Goal: Task Accomplishment & Management: Manage account settings

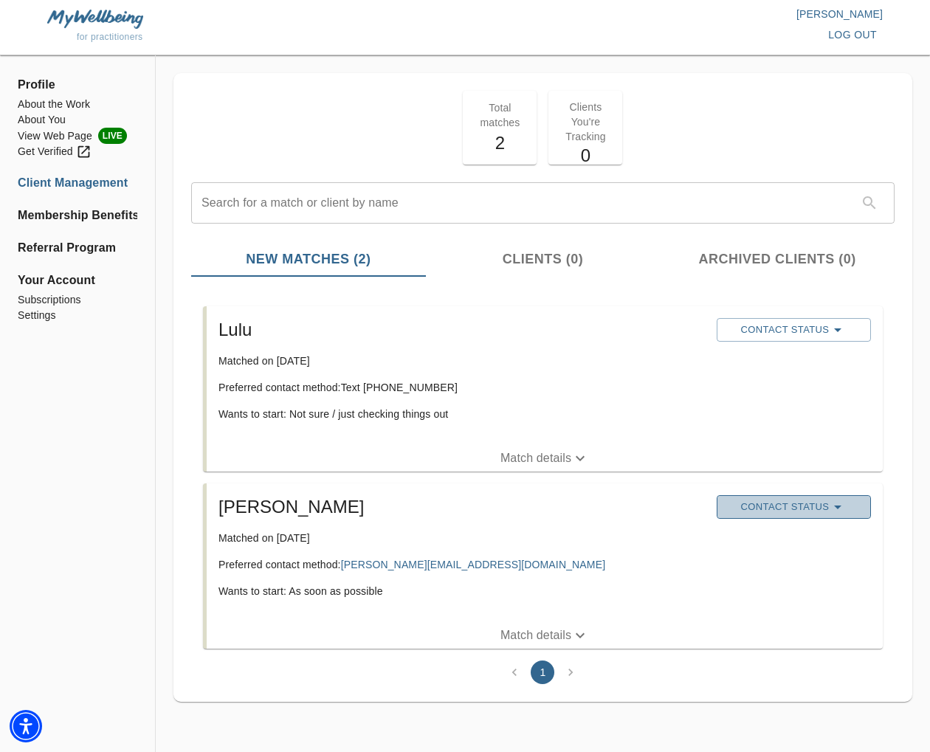
click at [775, 500] on span "Contact Status" at bounding box center [793, 507] width 139 height 18
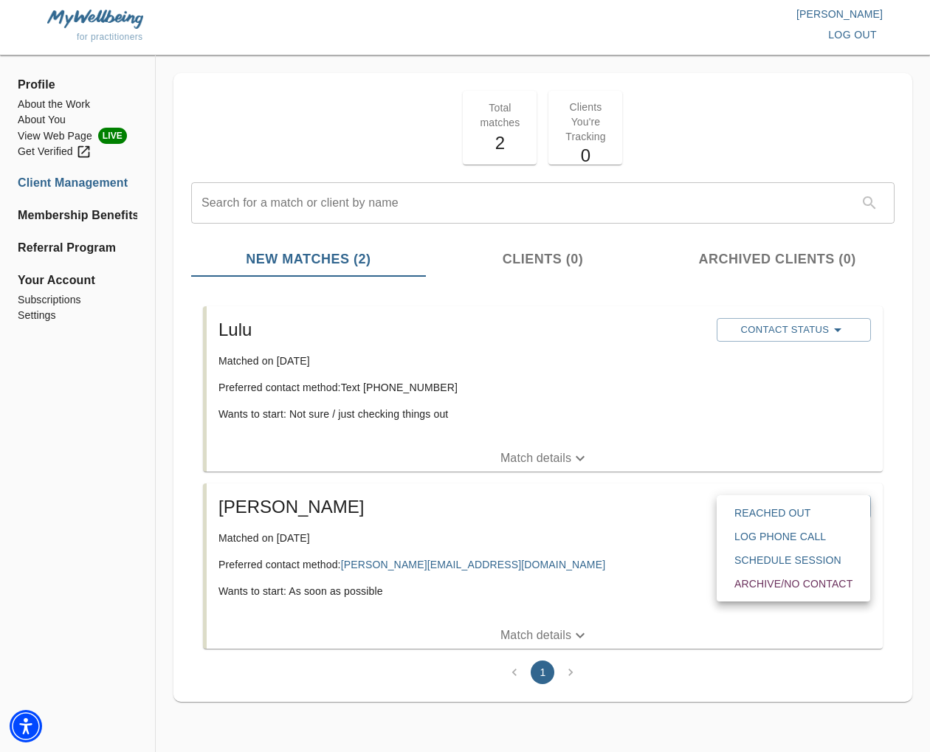
click at [770, 515] on span "Reached Out" at bounding box center [793, 512] width 118 height 15
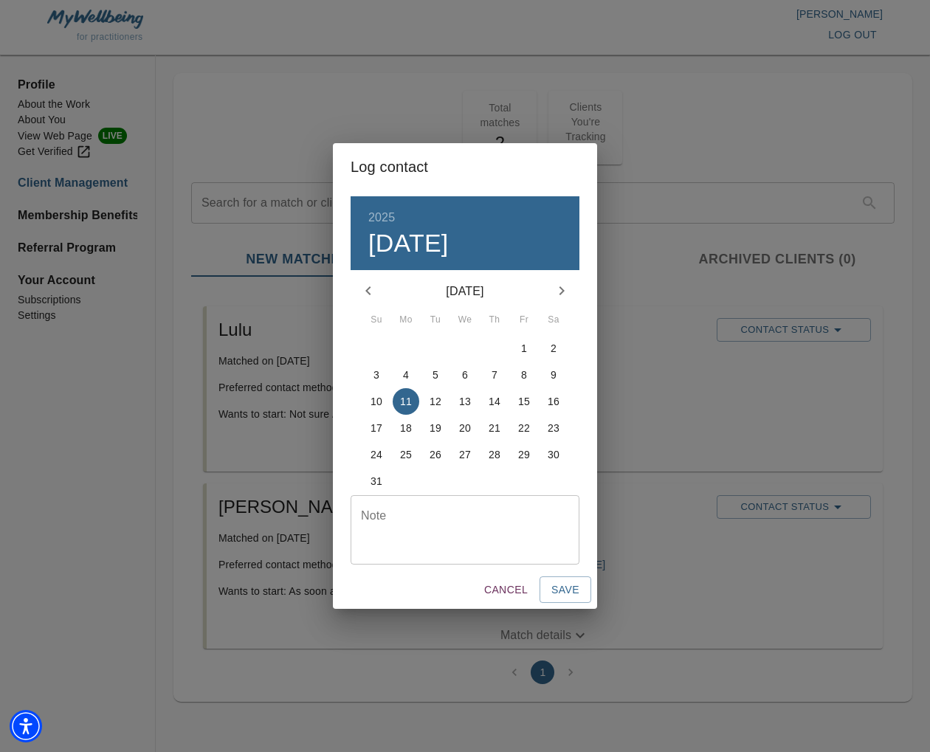
click at [512, 500] on div "Note" at bounding box center [465, 529] width 229 height 69
type textarea "initial email sent"
drag, startPoint x: 562, startPoint y: 589, endPoint x: 660, endPoint y: 483, distance: 144.1
click at [562, 588] on span "Save" at bounding box center [565, 590] width 28 height 18
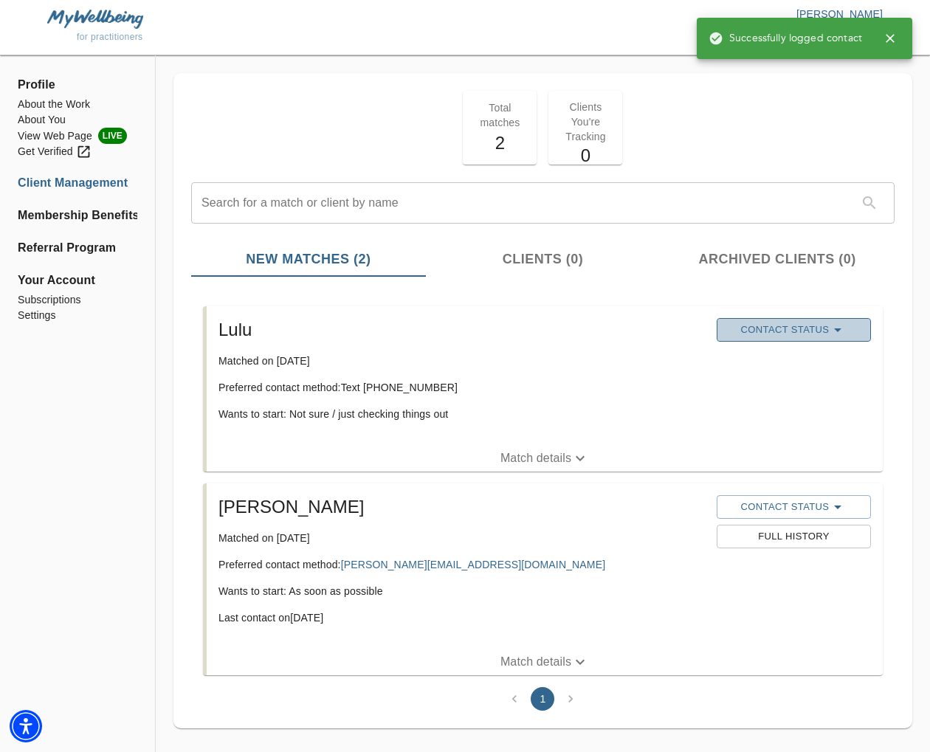
click at [781, 330] on span "Contact Status" at bounding box center [793, 330] width 139 height 18
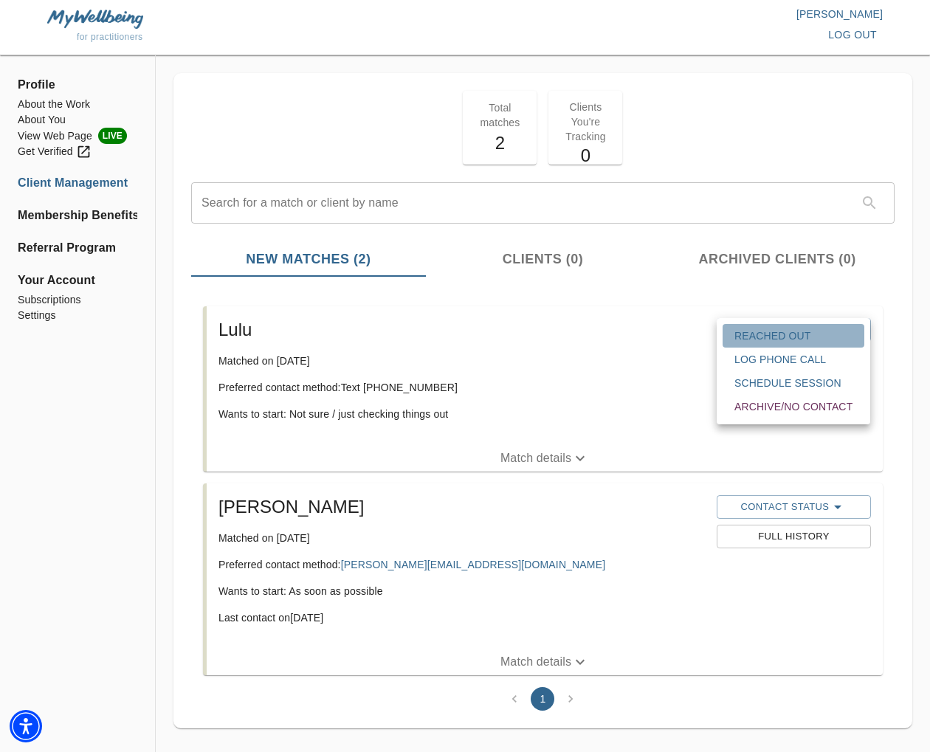
click at [781, 334] on span "Reached Out" at bounding box center [793, 335] width 118 height 15
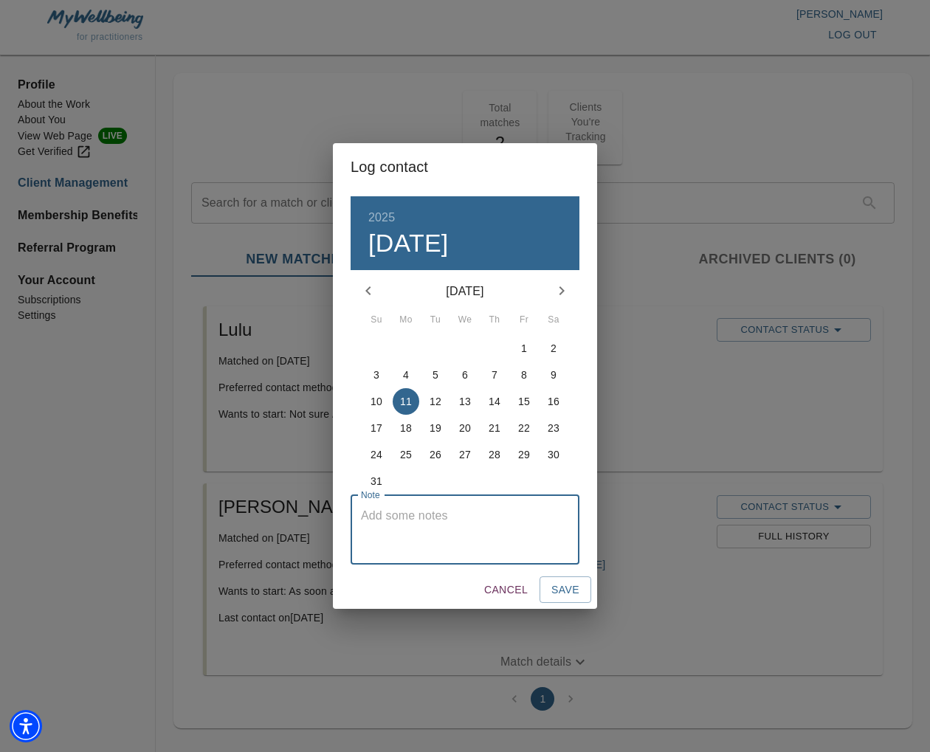
click at [495, 532] on textarea at bounding box center [465, 529] width 208 height 42
type textarea "initial text sent"
click at [565, 594] on span "Save" at bounding box center [565, 590] width 28 height 18
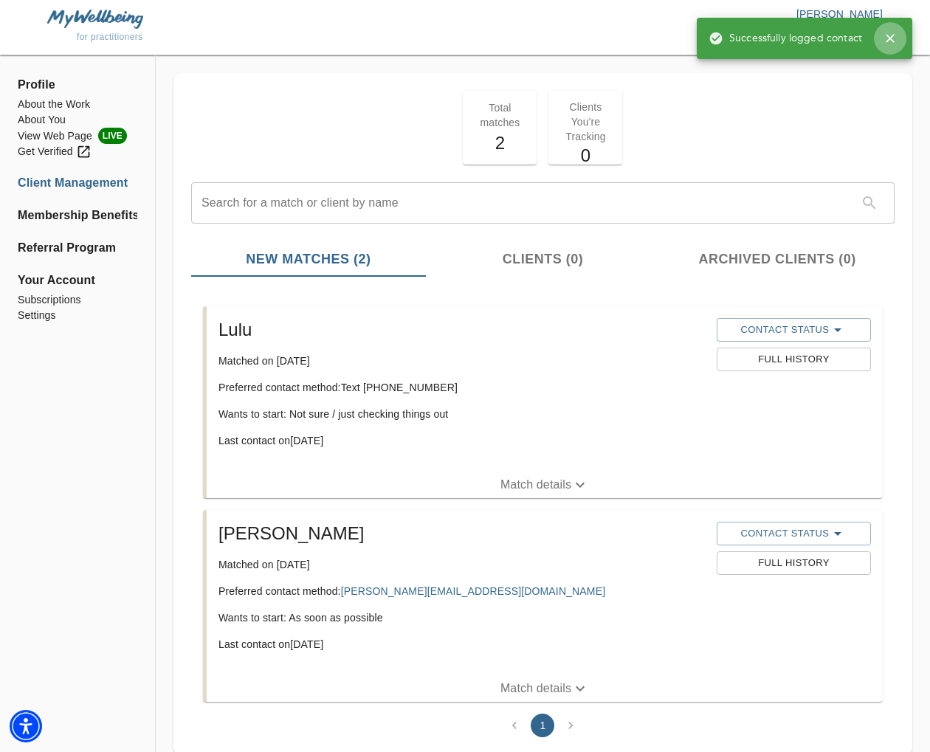
click at [890, 35] on icon "button" at bounding box center [890, 38] width 15 height 15
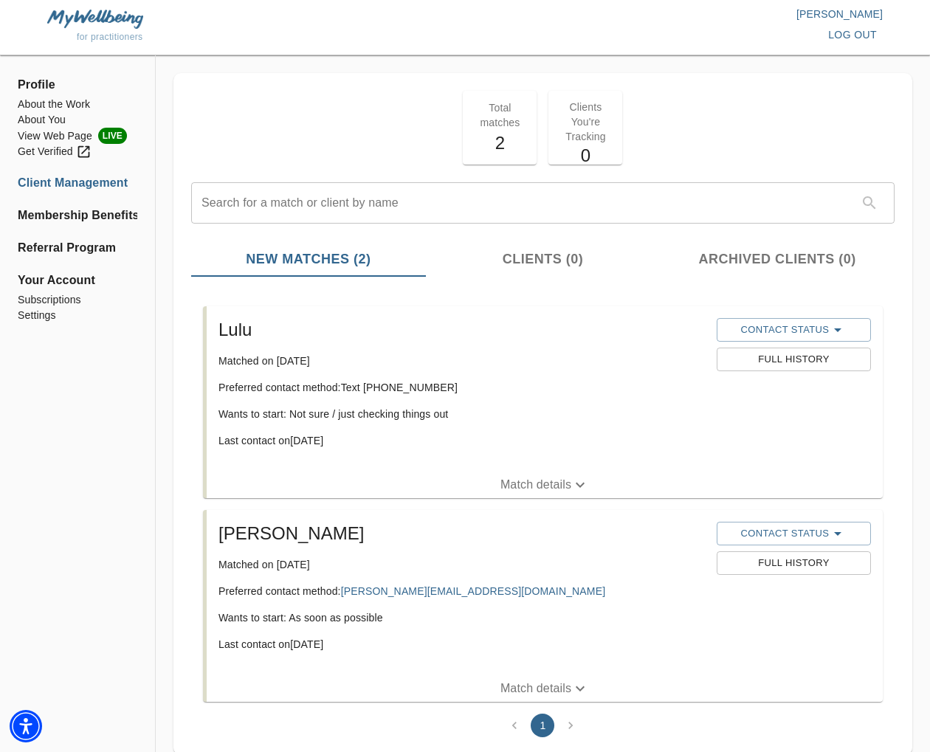
click at [864, 37] on span "log out" at bounding box center [852, 35] width 49 height 18
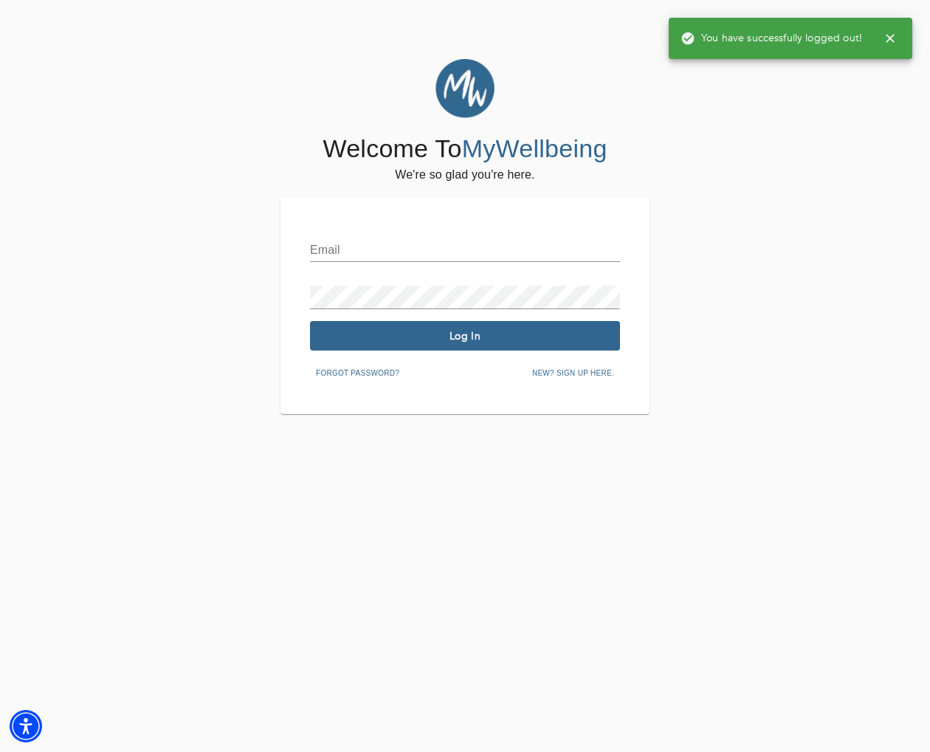
type input "[EMAIL_ADDRESS][DOMAIN_NAME]"
